Goal: Information Seeking & Learning: Learn about a topic

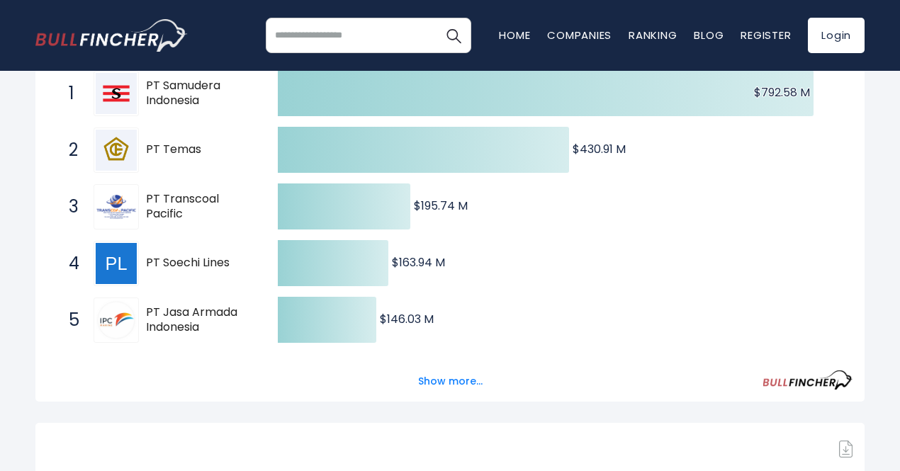
scroll to position [354, 0]
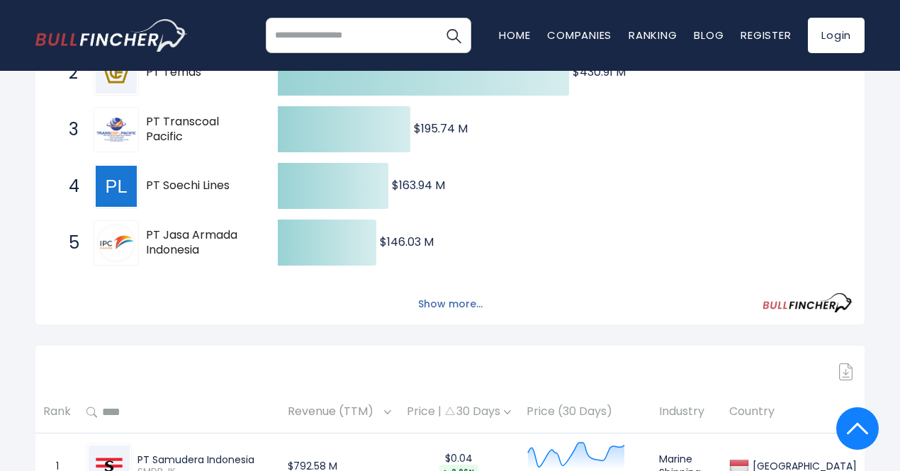
click at [436, 304] on button "Show more..." at bounding box center [449, 304] width 81 height 23
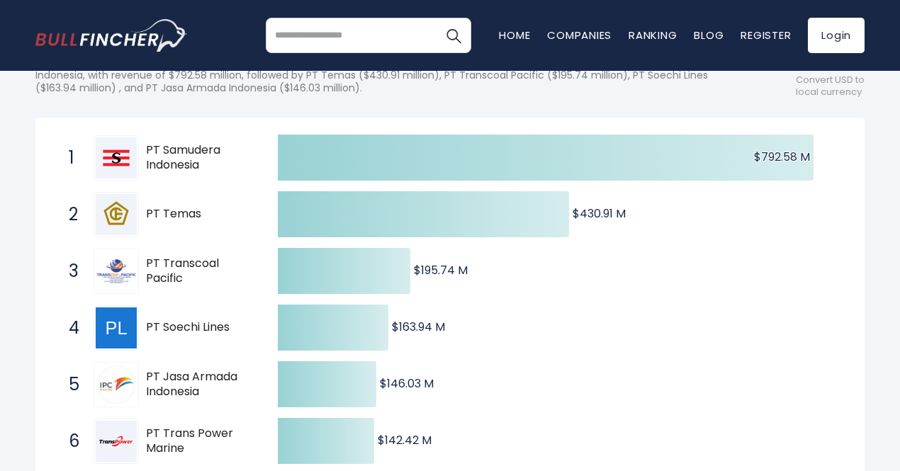
scroll to position [142, 0]
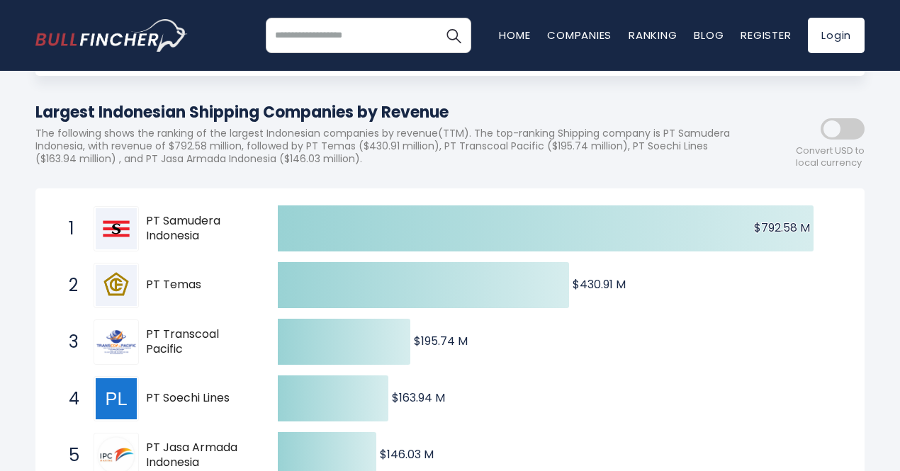
click at [852, 120] on span at bounding box center [842, 128] width 44 height 21
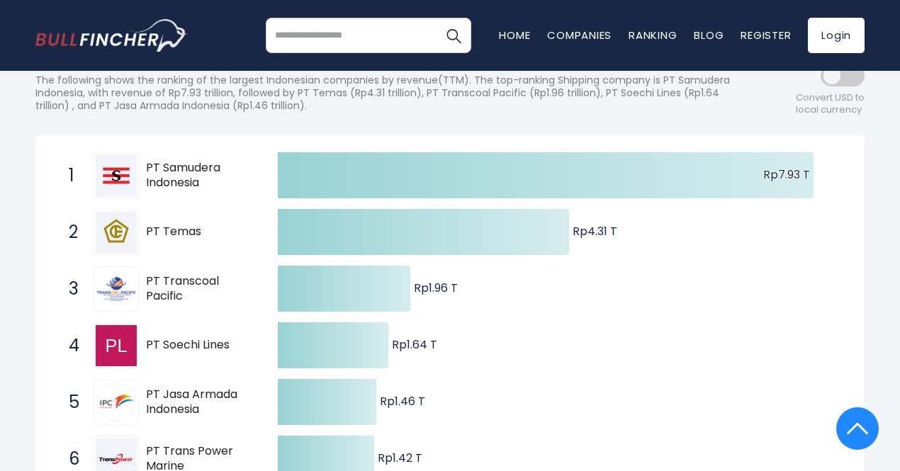
scroll to position [0, 0]
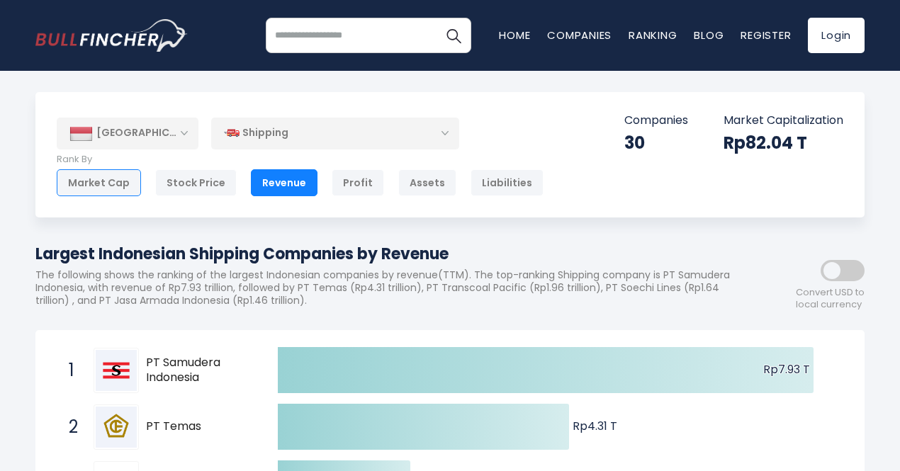
click at [85, 192] on div "Market Cap" at bounding box center [99, 182] width 84 height 27
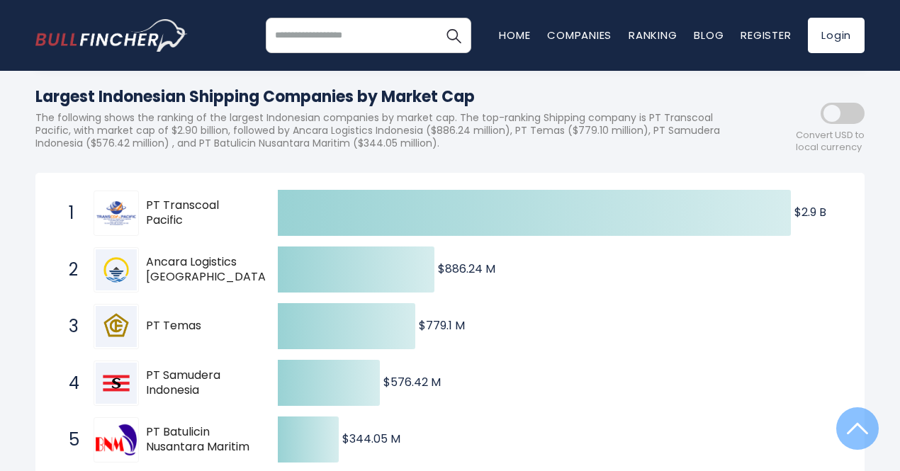
scroll to position [283, 0]
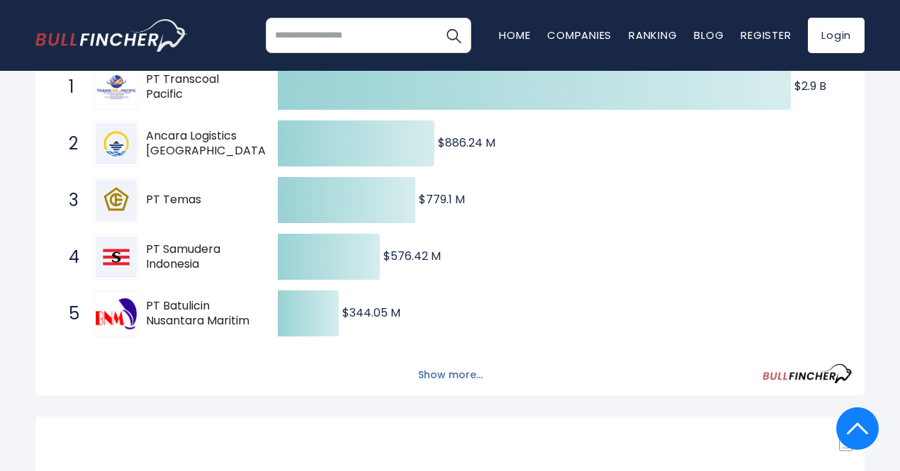
click at [475, 375] on button "Show more..." at bounding box center [449, 374] width 81 height 23
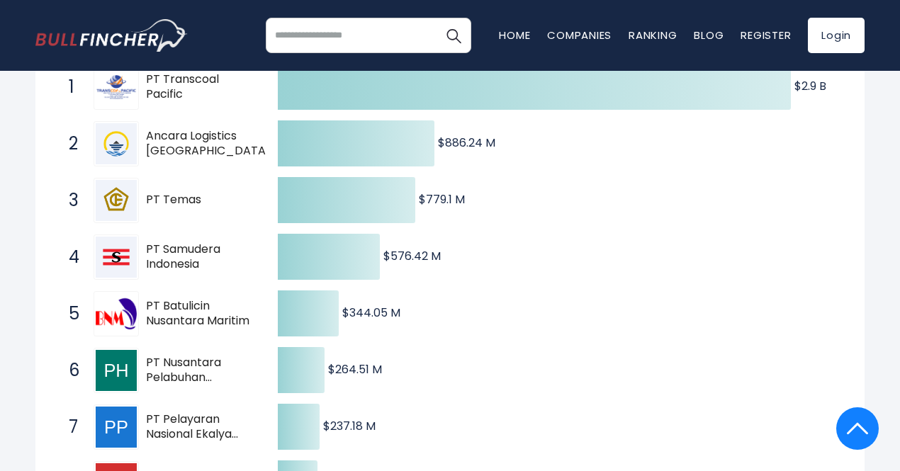
scroll to position [0, 0]
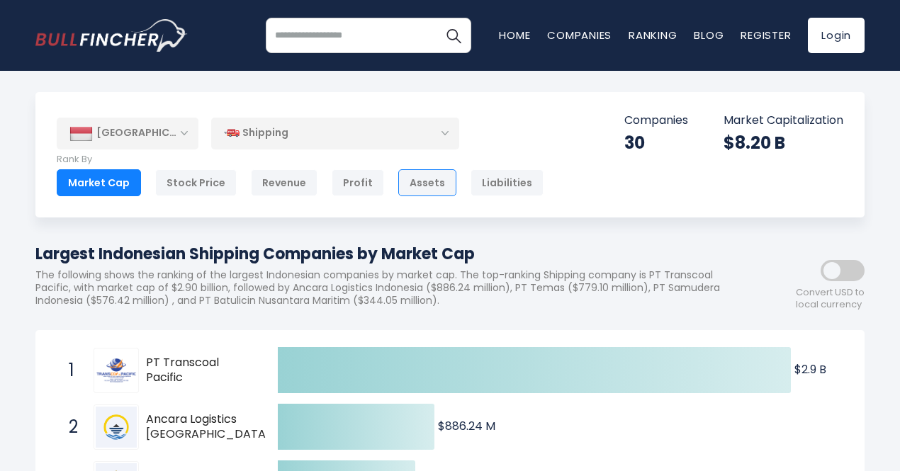
click at [408, 189] on div "Assets" at bounding box center [427, 182] width 58 height 27
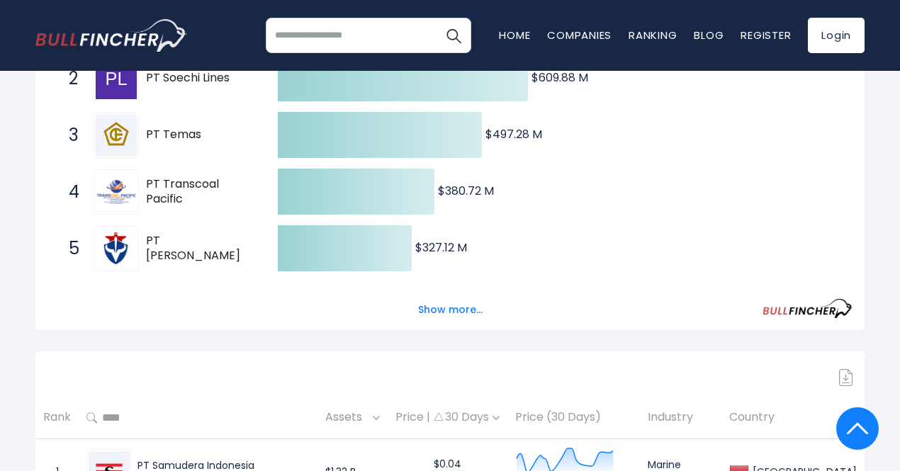
scroll to position [354, 0]
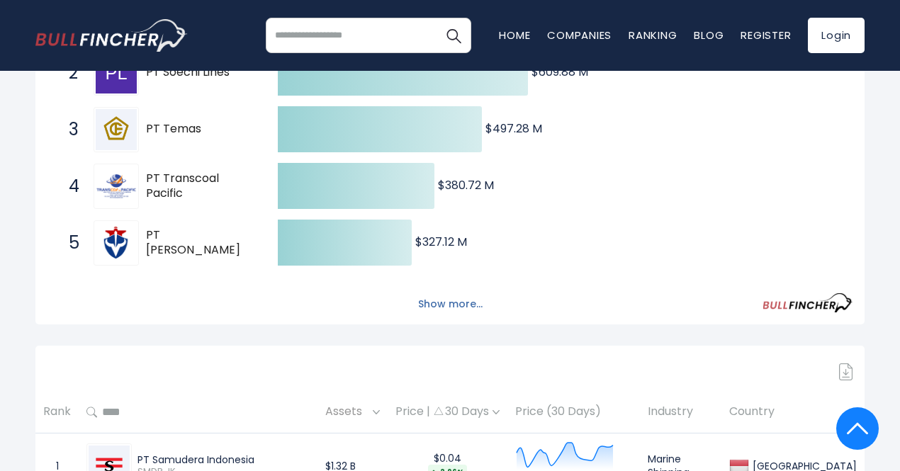
click at [430, 311] on button "Show more..." at bounding box center [449, 304] width 81 height 23
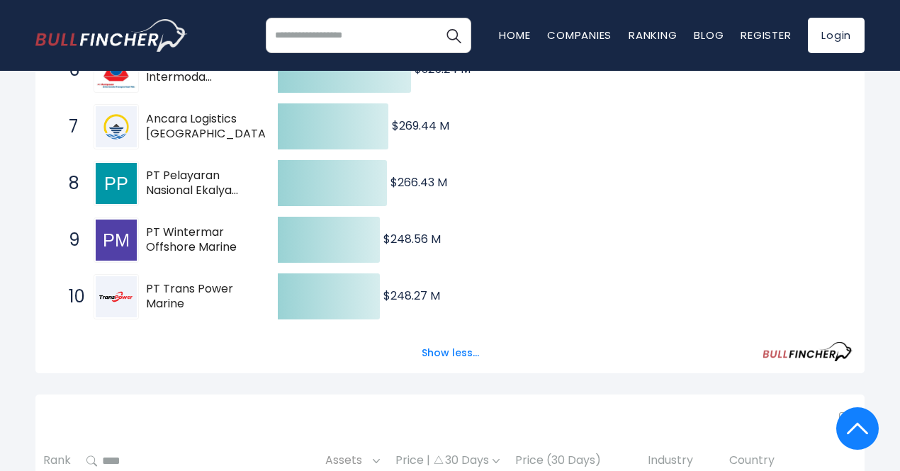
scroll to position [708, 0]
